Goal: Task Accomplishment & Management: Use online tool/utility

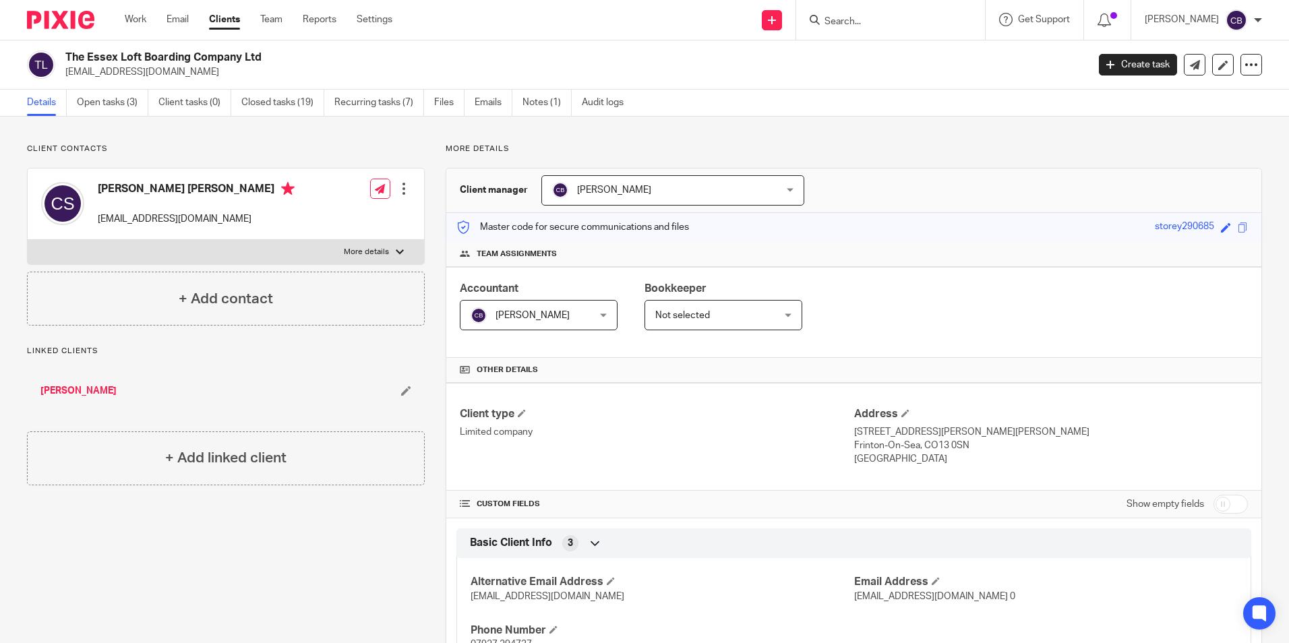
click at [123, 24] on div "Work Email Clients Team Reports Settings Work Email Clients Team Reports Settin…" at bounding box center [261, 20] width 301 height 40
click at [145, 18] on link "Work" at bounding box center [136, 19] width 22 height 13
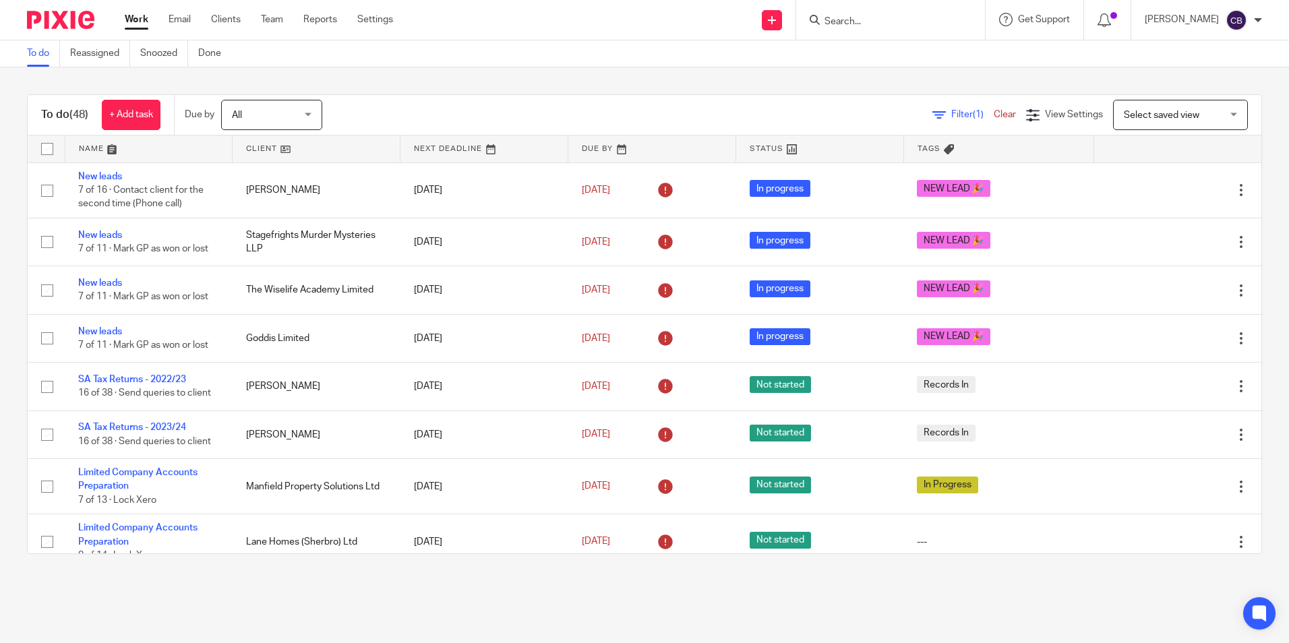
click at [932, 115] on link "Filter (1)" at bounding box center [962, 114] width 61 height 9
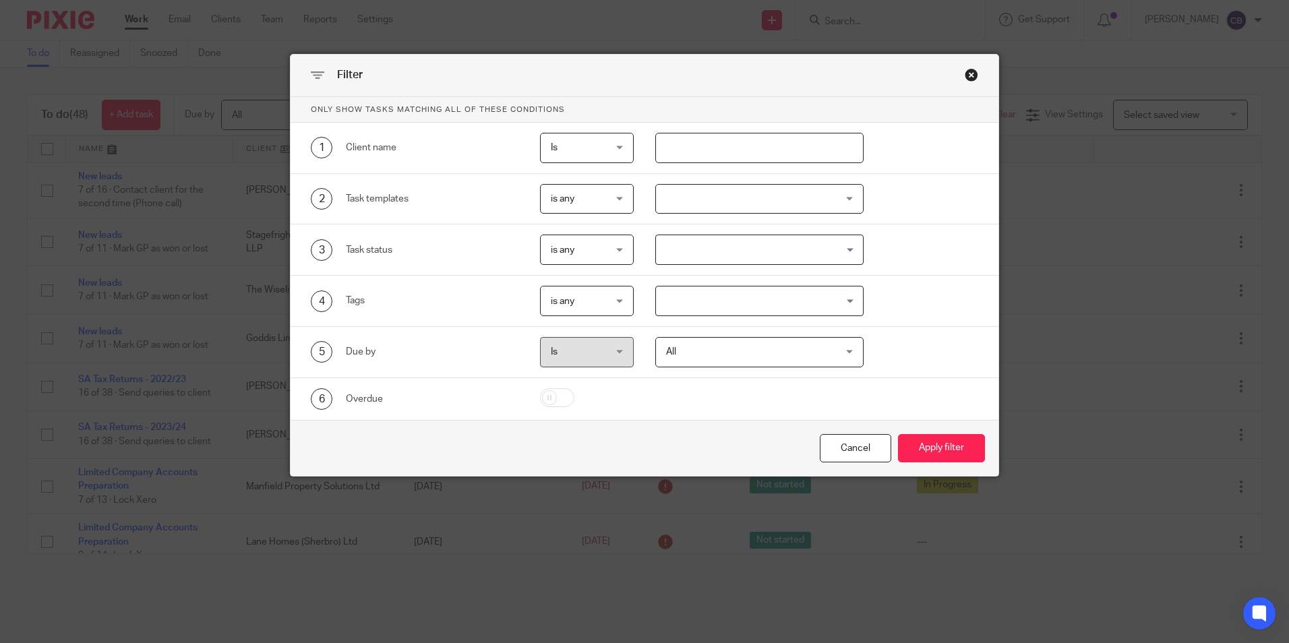
click at [777, 149] on input "text" at bounding box center [759, 148] width 208 height 30
type input "jbw"
click at [898, 434] on button "Apply filter" at bounding box center [941, 448] width 87 height 29
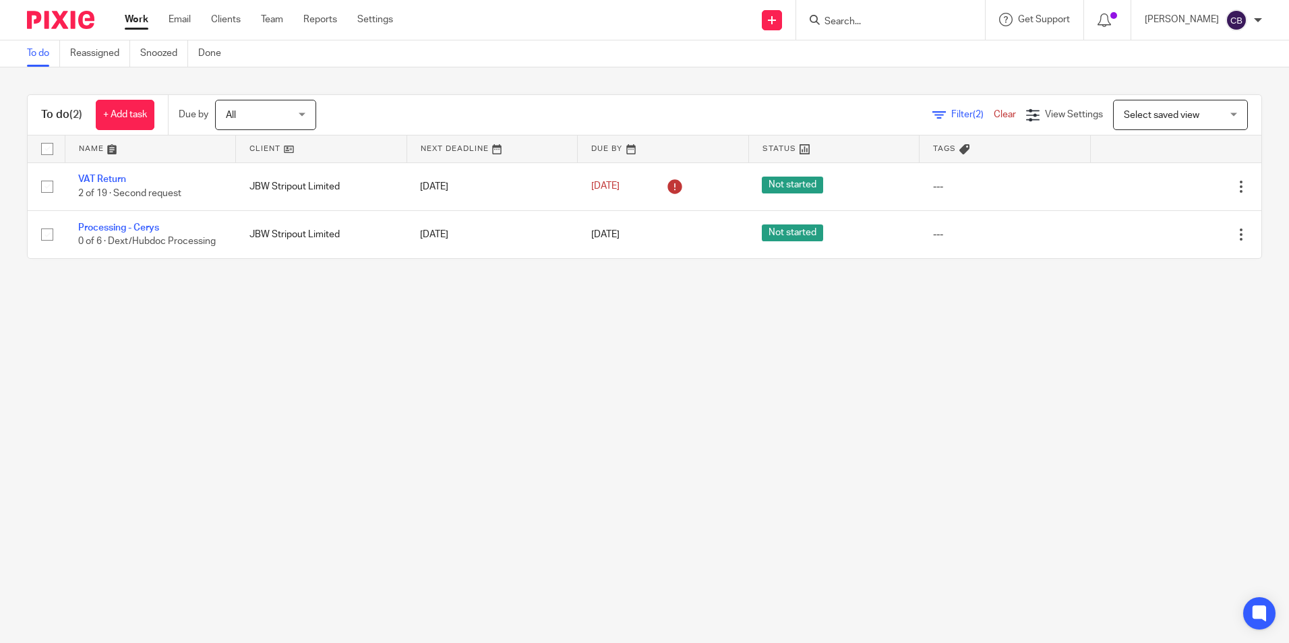
drag, startPoint x: 382, startPoint y: 346, endPoint x: 222, endPoint y: 268, distance: 177.6
click at [375, 347] on main "To do Reassigned Snoozed Done To do (2) + Add task Due by All All Today Tomorro…" at bounding box center [644, 321] width 1289 height 643
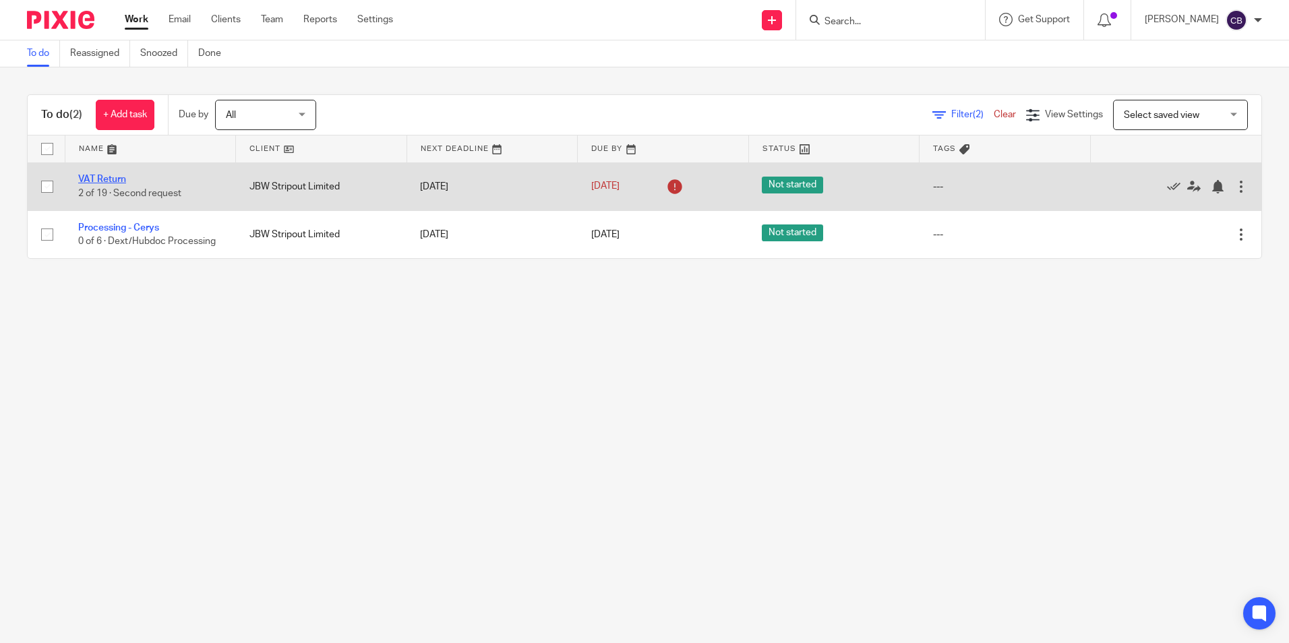
click at [104, 178] on link "VAT Return" at bounding box center [102, 179] width 48 height 9
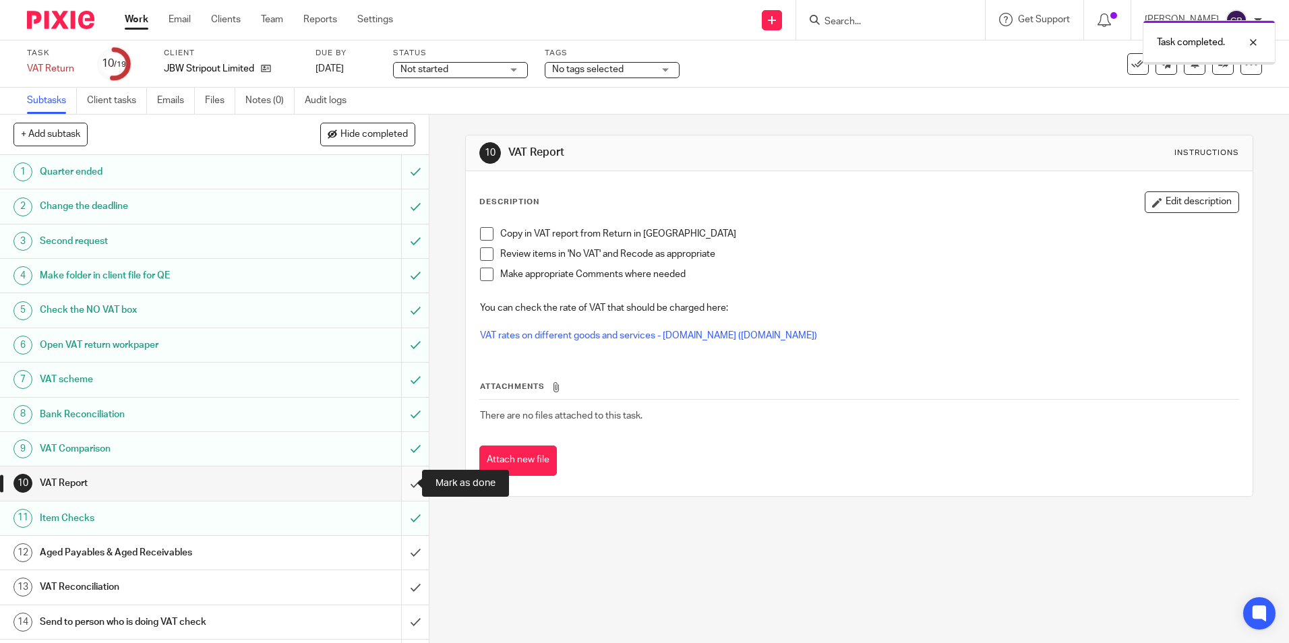
click at [402, 483] on input "submit" at bounding box center [214, 483] width 429 height 34
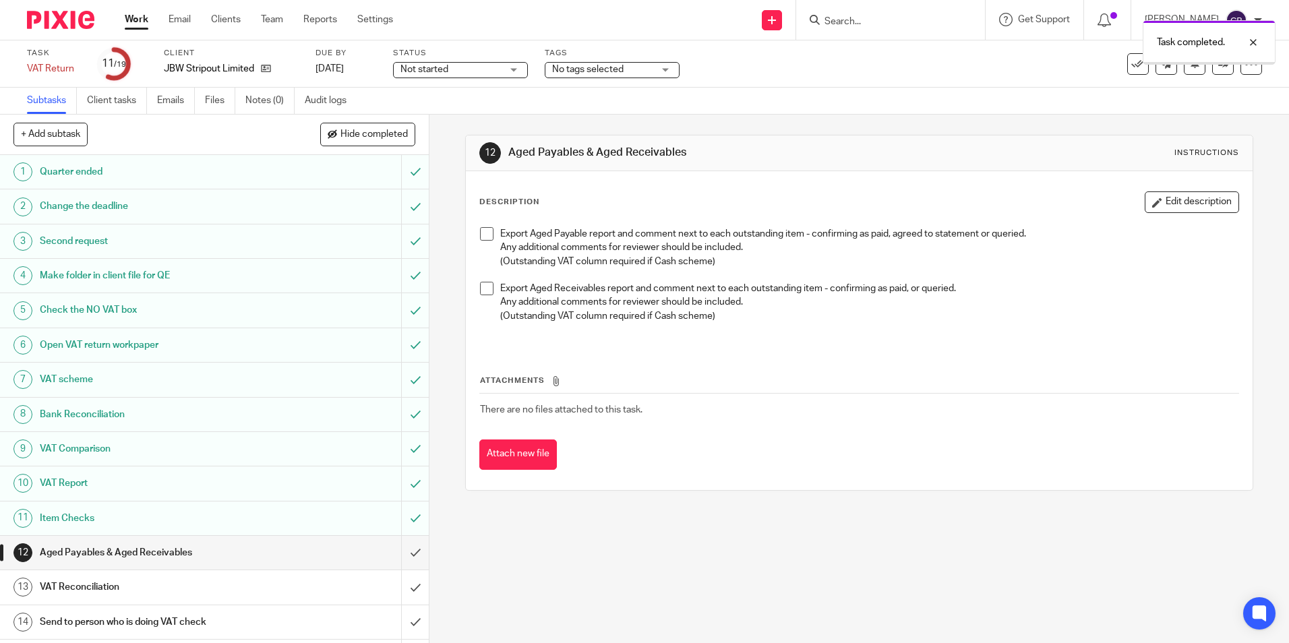
click at [404, 558] on input "submit" at bounding box center [214, 553] width 429 height 34
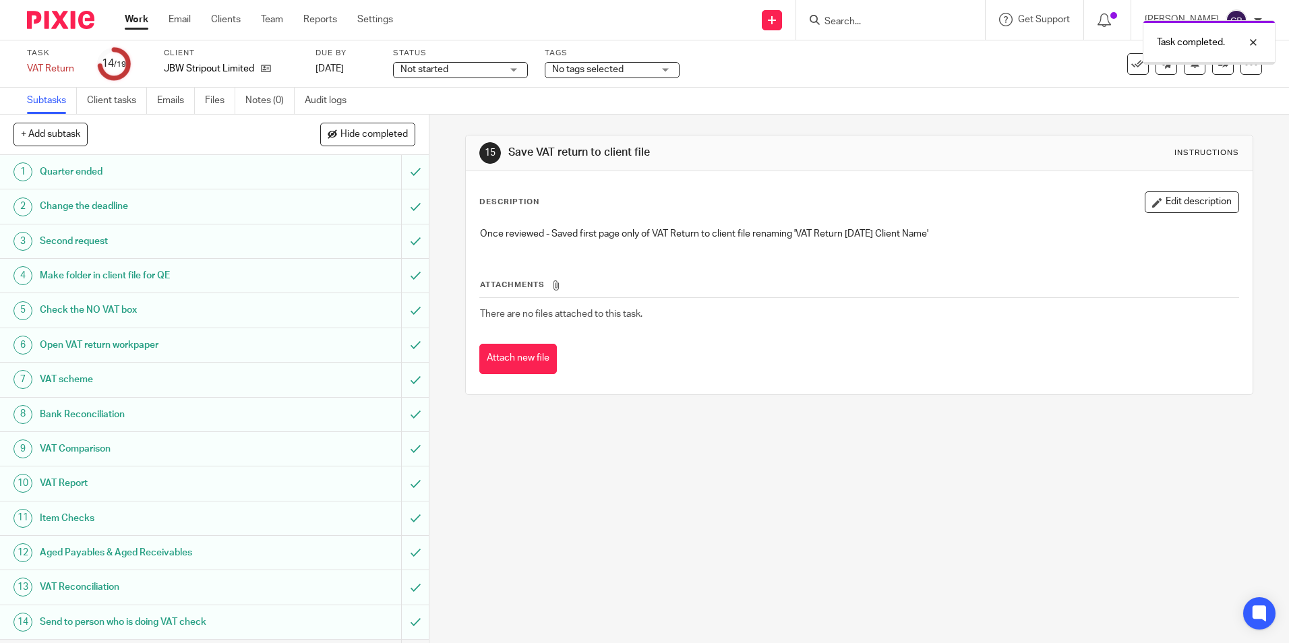
scroll to position [170, 0]
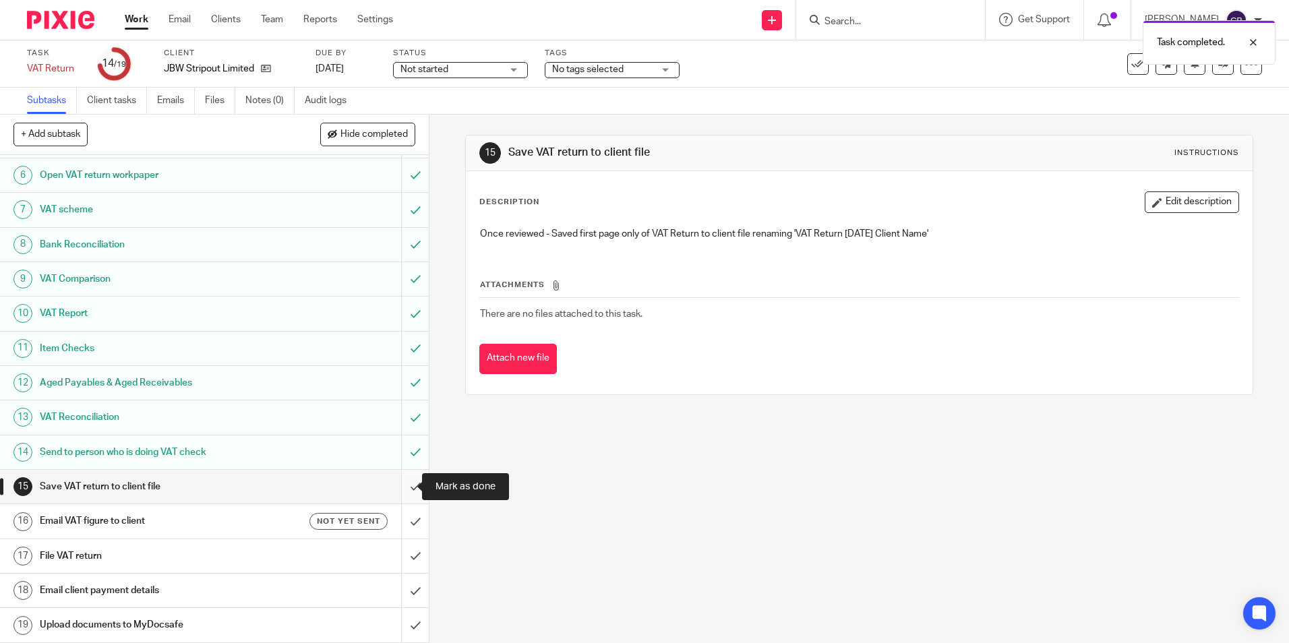
click at [404, 487] on input "submit" at bounding box center [214, 487] width 429 height 34
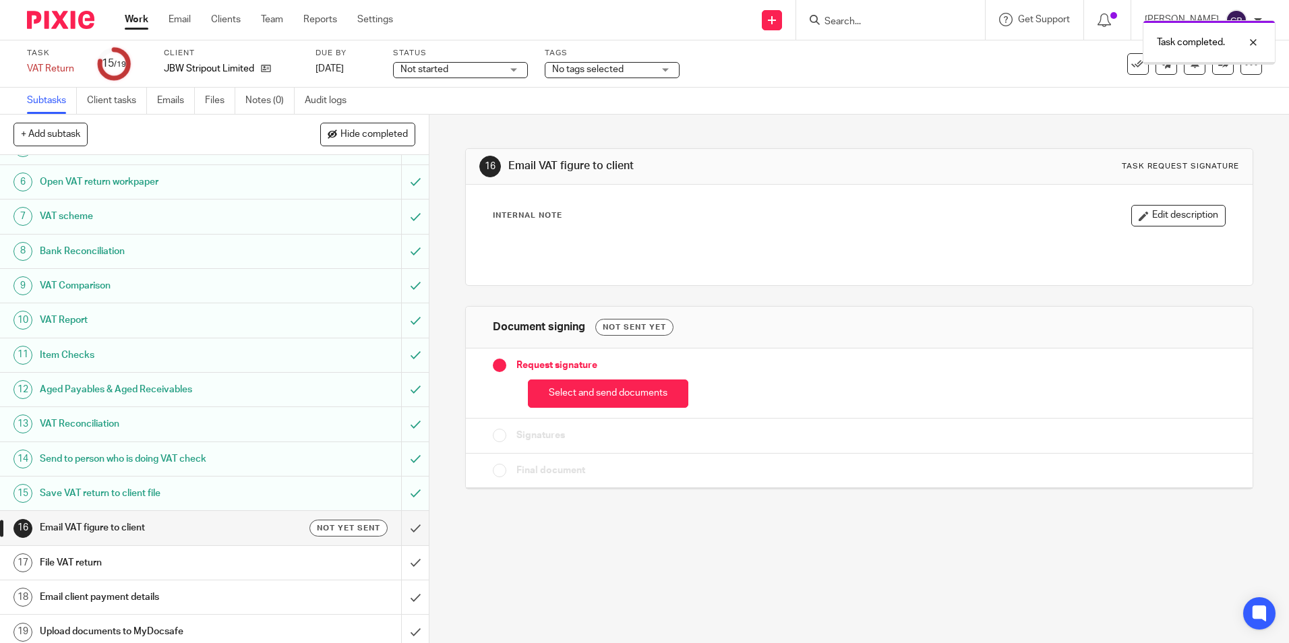
scroll to position [170, 0]
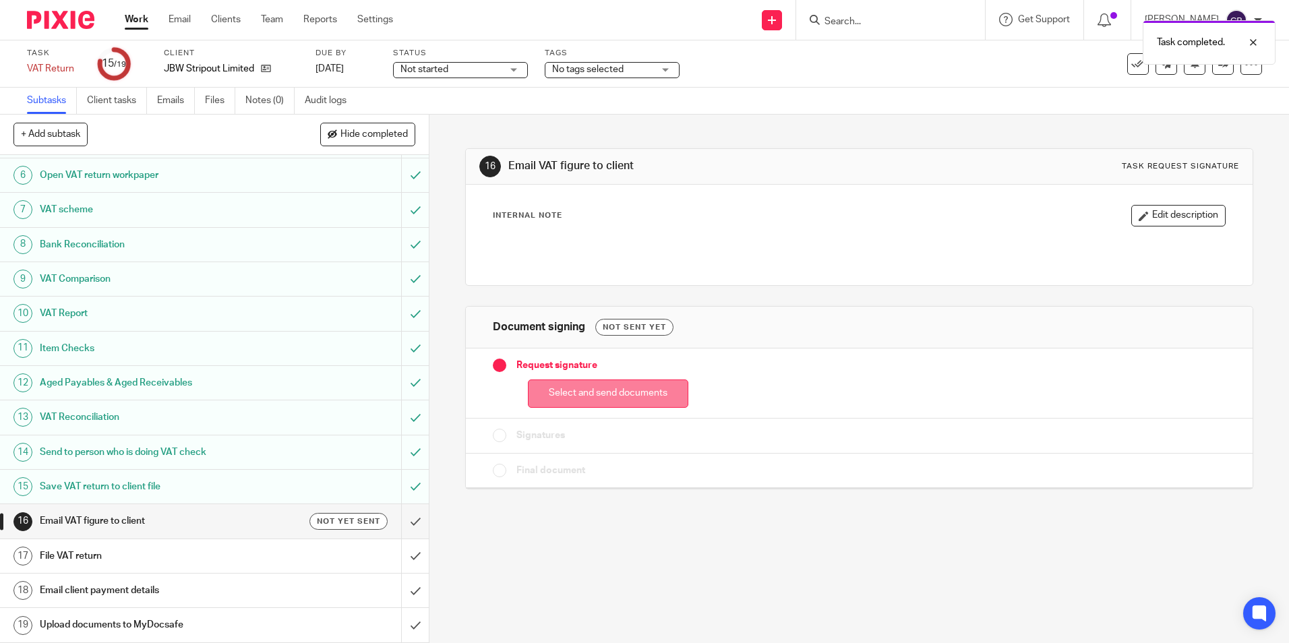
click at [611, 400] on button "Select and send documents" at bounding box center [608, 393] width 160 height 29
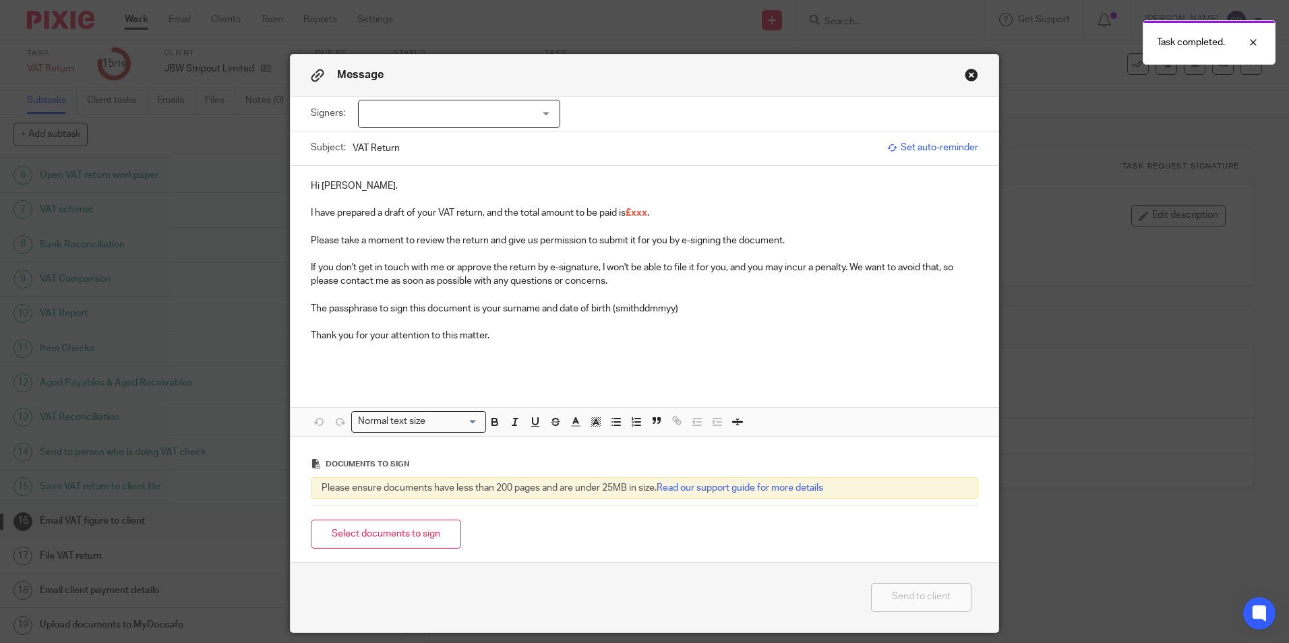
click at [396, 117] on div at bounding box center [459, 114] width 202 height 28
click at [402, 139] on span "John Bannon-Weems" at bounding box center [414, 141] width 74 height 9
checkbox input "true"
click at [621, 257] on p at bounding box center [644, 253] width 667 height 13
click at [432, 537] on button "Select documents to sign" at bounding box center [386, 534] width 150 height 29
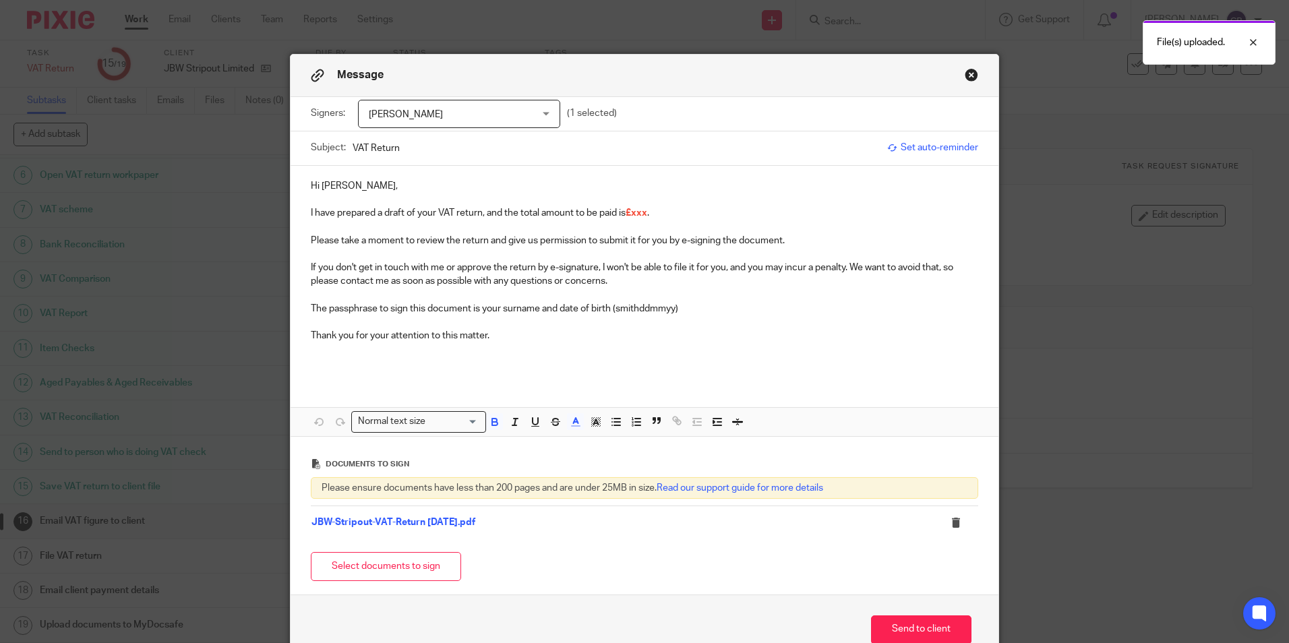
click at [642, 214] on span "£xxx" at bounding box center [637, 212] width 22 height 9
drag, startPoint x: 676, startPoint y: 214, endPoint x: 623, endPoint y: 213, distance: 53.3
click at [623, 213] on p "I have prepared a draft of your VAT return, and the total amount to be paid is …" at bounding box center [644, 212] width 667 height 13
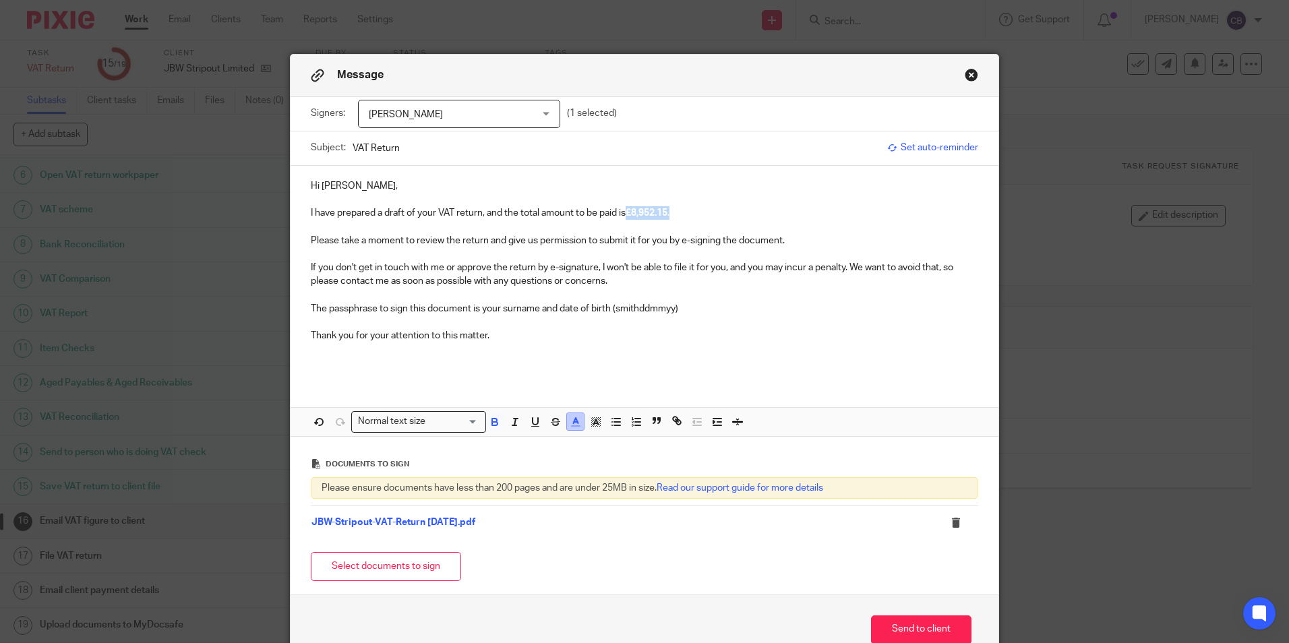
click at [570, 424] on icon "button" at bounding box center [576, 422] width 12 height 12
click at [534, 466] on li "color:#000000" at bounding box center [539, 466] width 10 height 10
click at [486, 420] on button "button" at bounding box center [494, 421] width 17 height 17
drag, startPoint x: 632, startPoint y: 306, endPoint x: 456, endPoint y: 317, distance: 176.9
click at [633, 307] on p "The passphrase to sign this document is your surname and date of birth (smithdd…" at bounding box center [644, 308] width 667 height 13
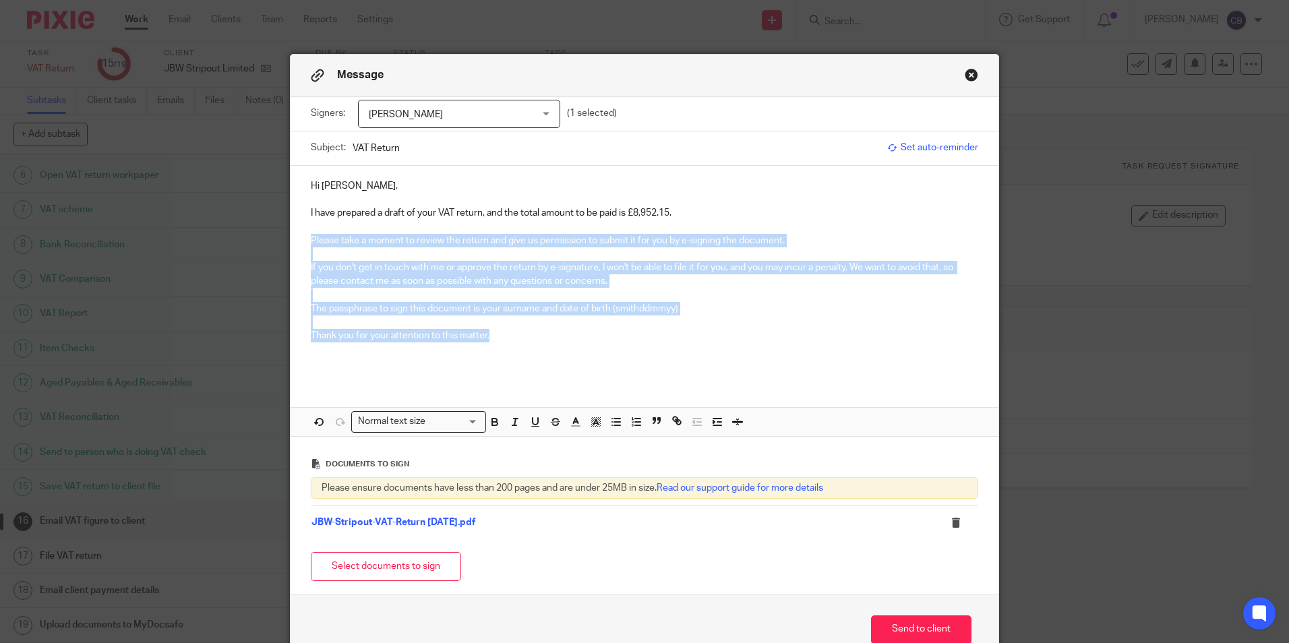
drag, startPoint x: 313, startPoint y: 236, endPoint x: 637, endPoint y: 349, distance: 342.8
click at [654, 341] on div "Hi John, I have prepared a draft of your VAT return, and the total amount to be…" at bounding box center [645, 273] width 708 height 215
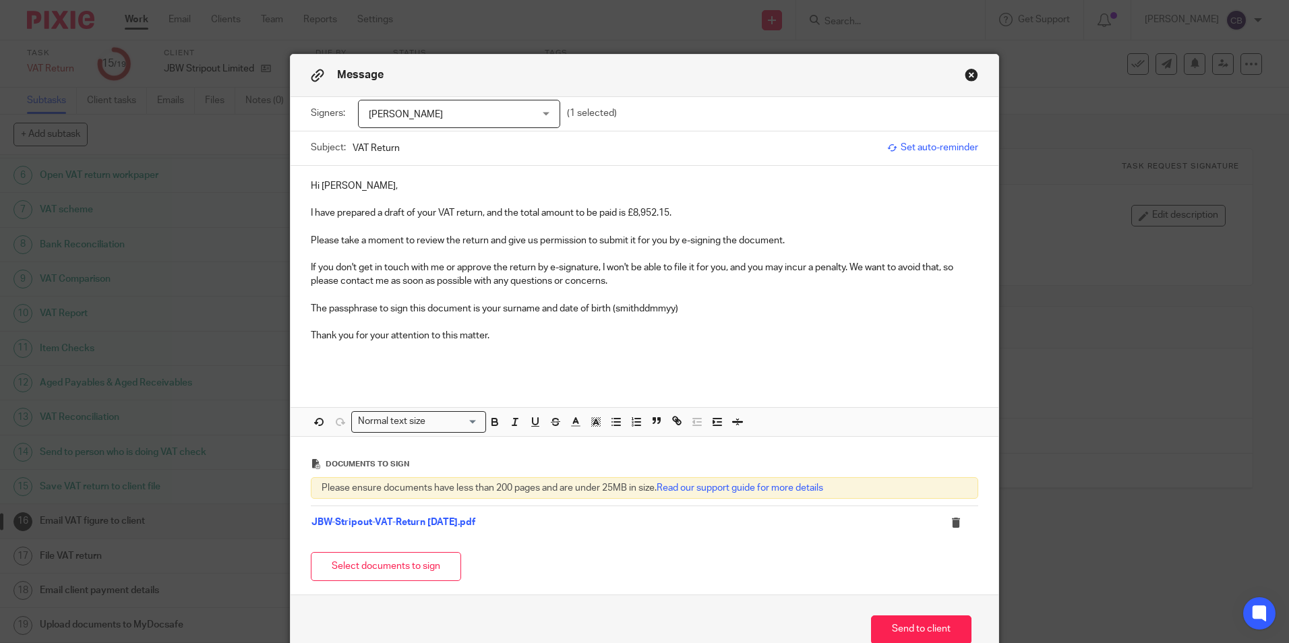
click at [535, 359] on p at bounding box center [644, 357] width 667 height 28
click at [889, 627] on button "Send to client" at bounding box center [921, 629] width 100 height 29
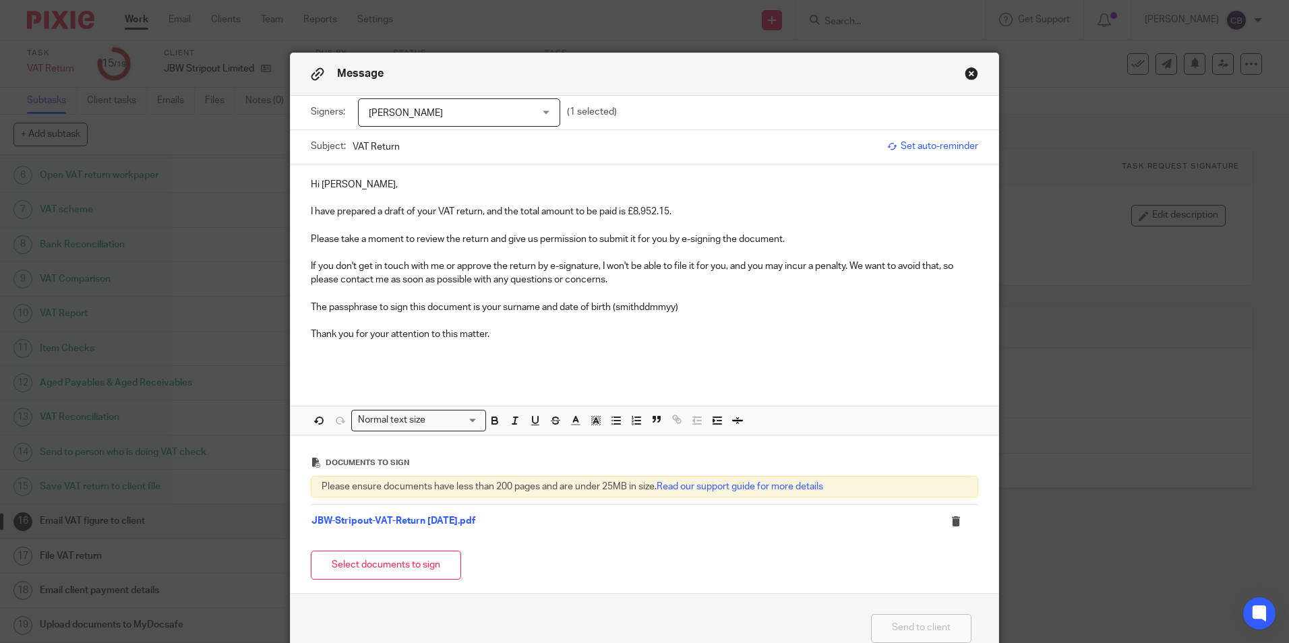
scroll to position [0, 0]
click at [965, 81] on button "Close modal" at bounding box center [971, 74] width 13 height 13
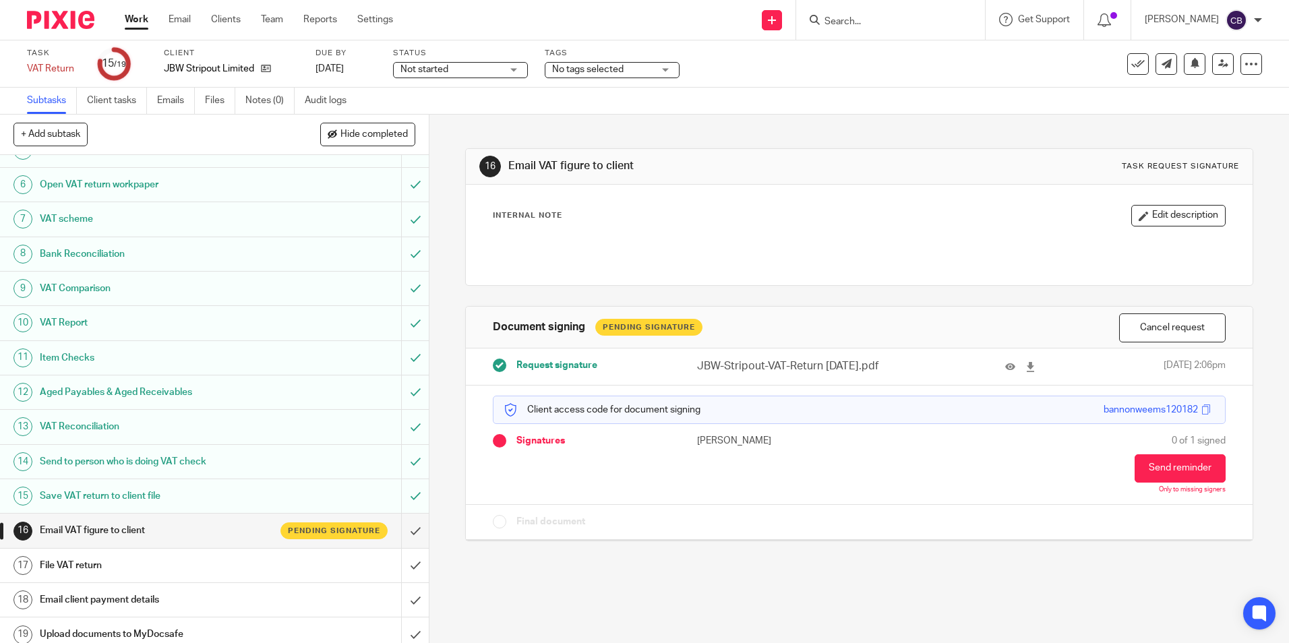
scroll to position [170, 0]
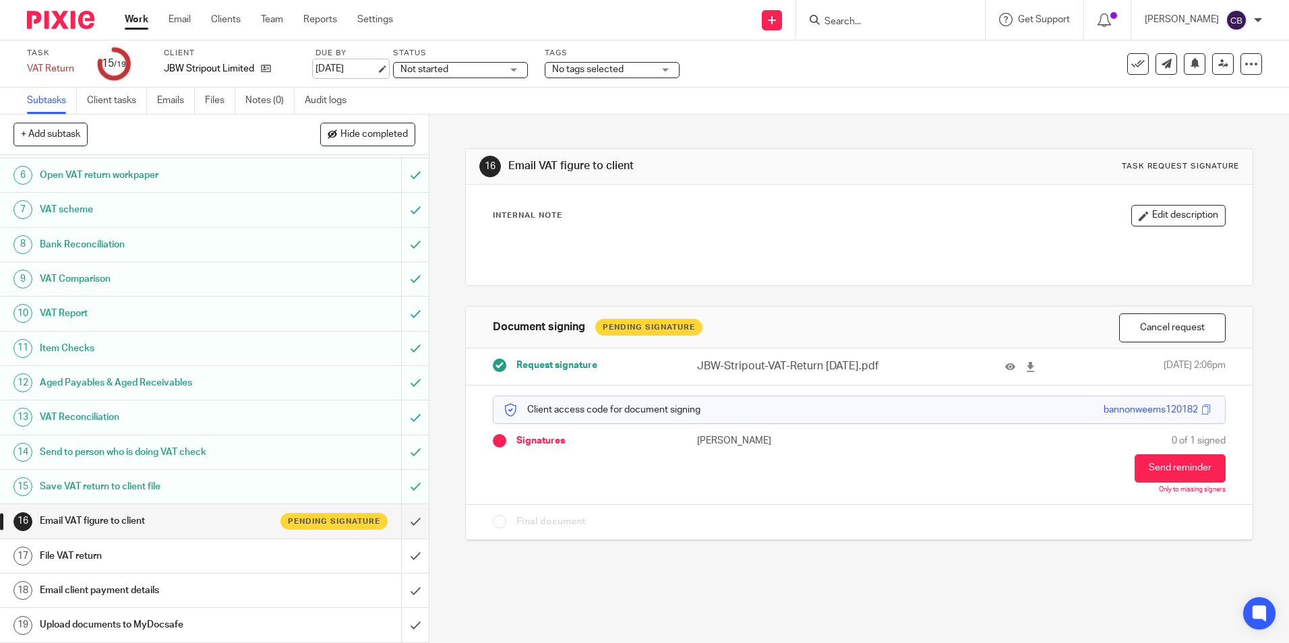
click at [376, 69] on link "[DATE]" at bounding box center [345, 69] width 61 height 14
click at [451, 191] on div "16 Email VAT figure to client Task request signature Internal Note Edit descrip…" at bounding box center [858, 379] width 859 height 528
click at [443, 203] on div "16 Email VAT figure to client Task request signature Internal Note Edit descrip…" at bounding box center [858, 379] width 859 height 528
